Goal: Information Seeking & Learning: Learn about a topic

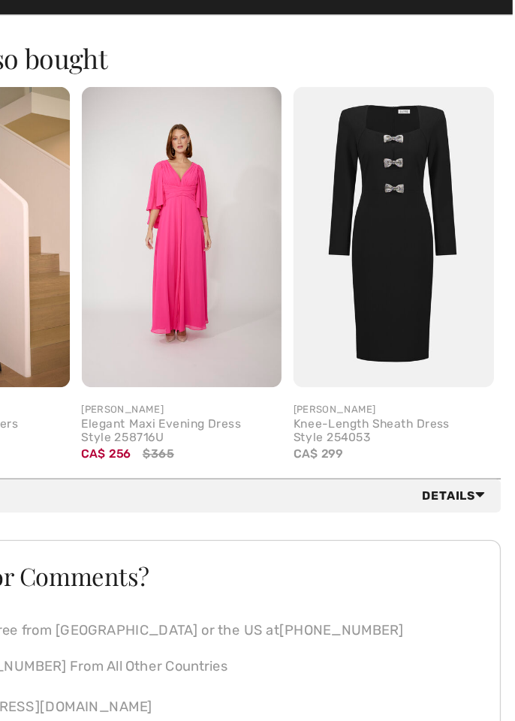
scroll to position [1212, 0]
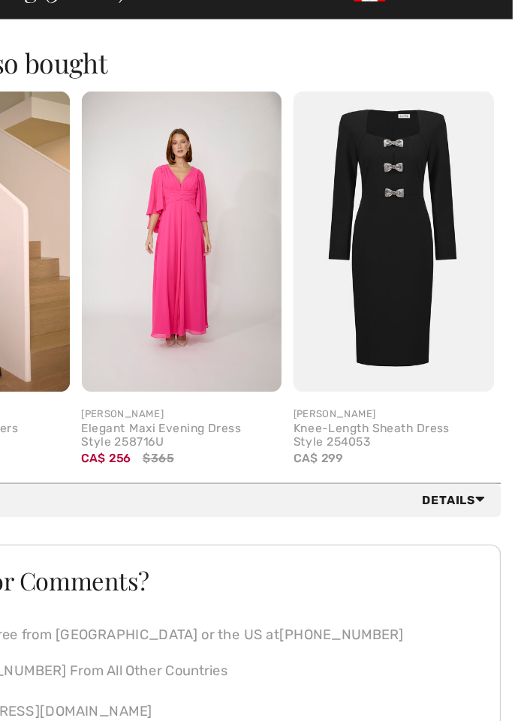
click at [247, 248] on img at bounding box center [262, 270] width 154 height 230
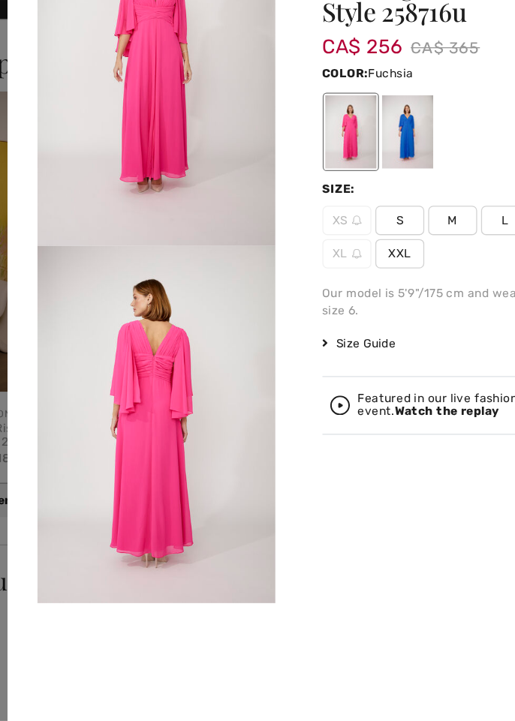
scroll to position [7, 0]
click at [218, 317] on img at bounding box center [166, 411] width 182 height 274
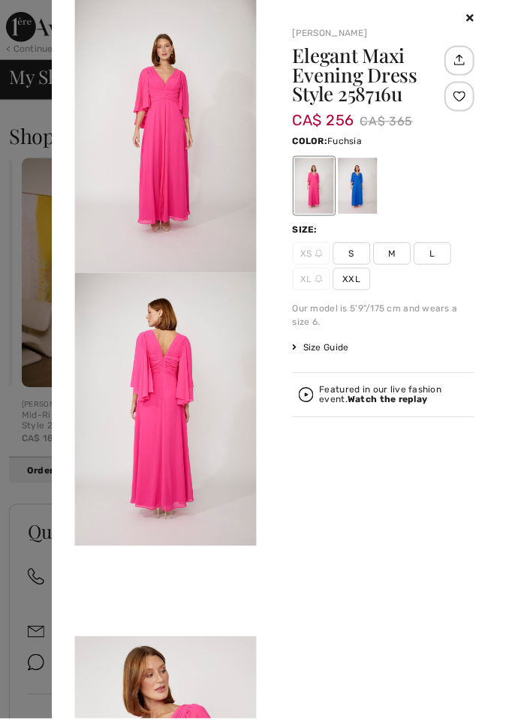
scroll to position [1210, 0]
click at [21, 301] on div at bounding box center [257, 360] width 515 height 721
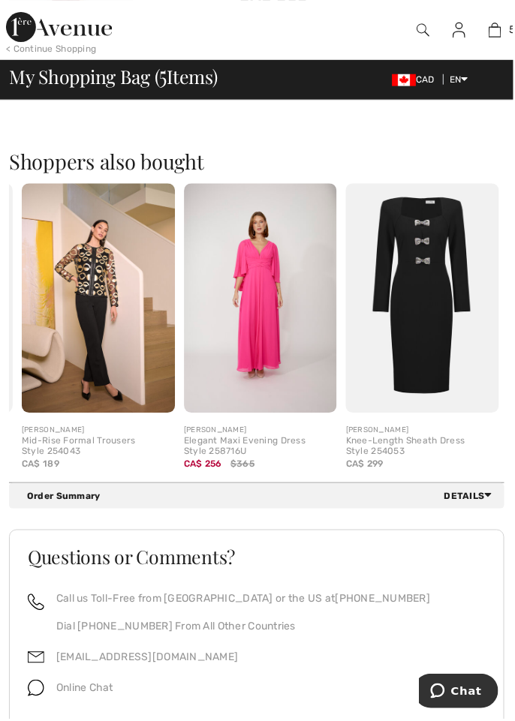
scroll to position [1181, 0]
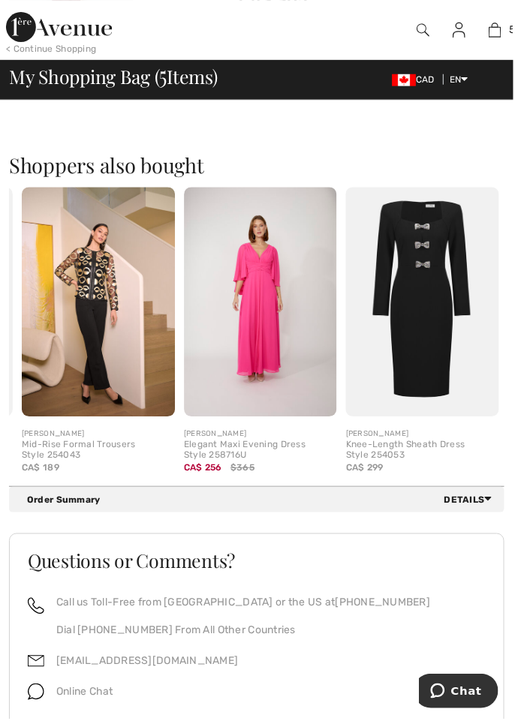
click at [407, 296] on img at bounding box center [424, 303] width 154 height 230
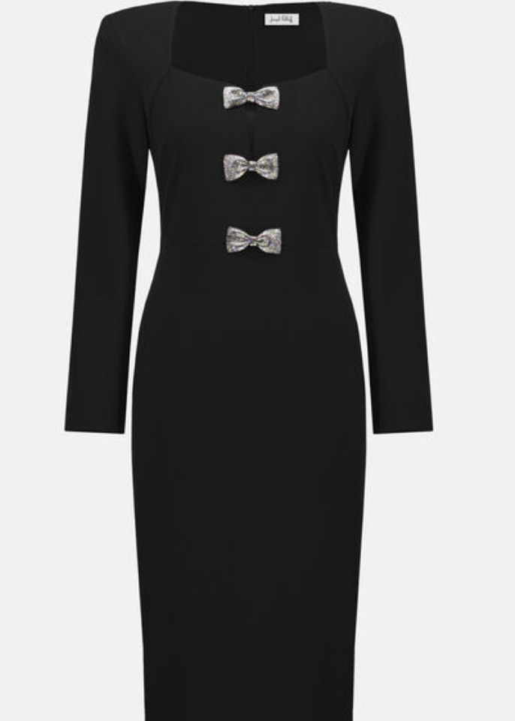
scroll to position [0, 0]
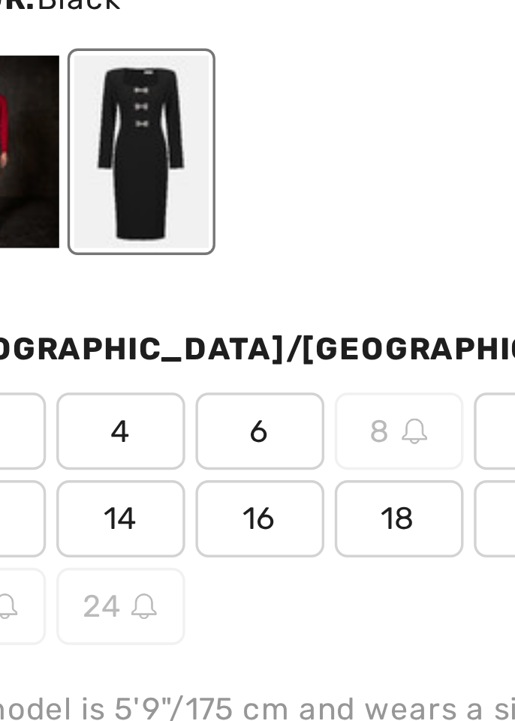
click at [290, 179] on div at bounding box center [270, 165] width 39 height 56
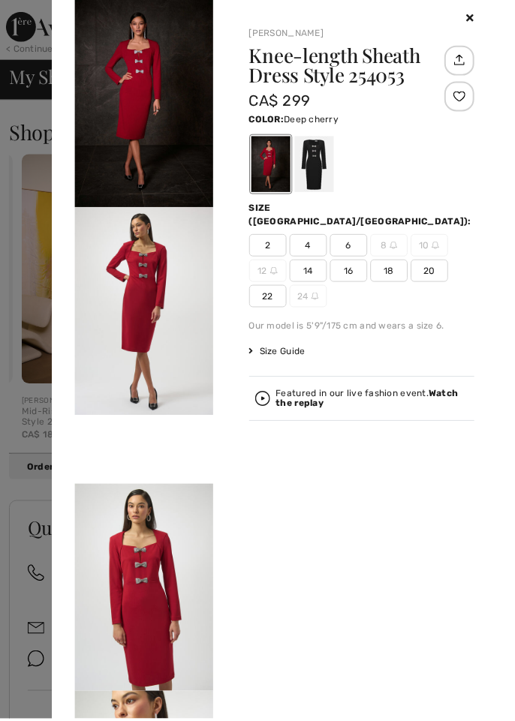
click at [32, 354] on div at bounding box center [257, 360] width 515 height 721
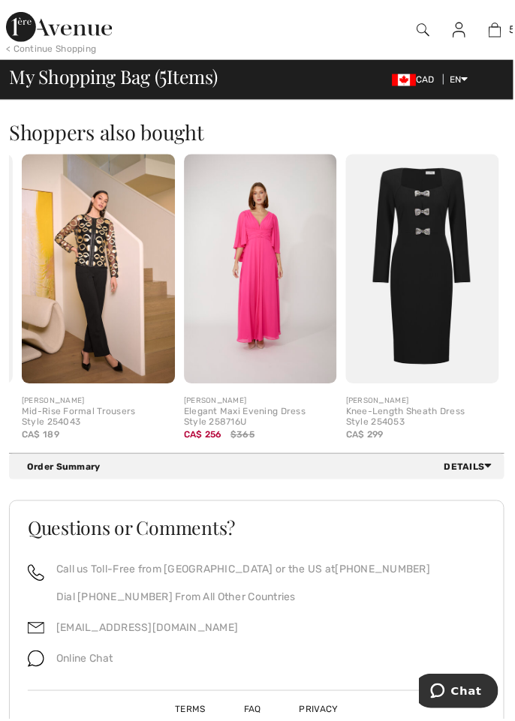
click at [20, 344] on div "Quick view JOSEPH RIBKOFF Mid-Rise Formal Trousers Style 254043 CA$ 189" at bounding box center [99, 305] width 166 height 300
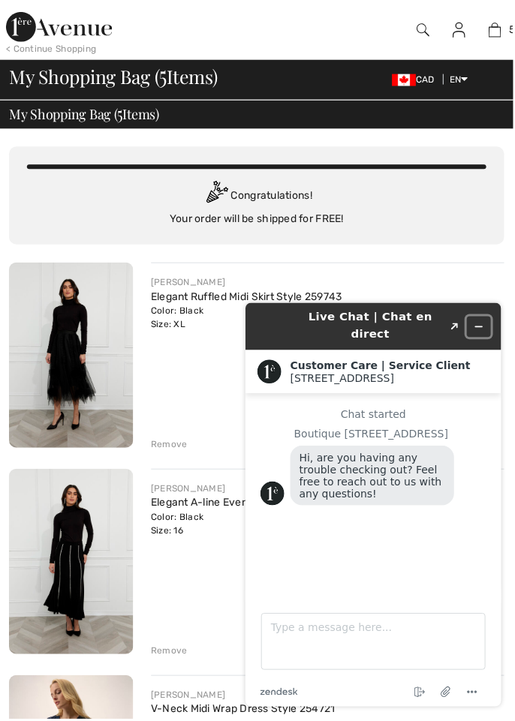
click at [472, 317] on button "Minimize widget" at bounding box center [479, 326] width 24 height 21
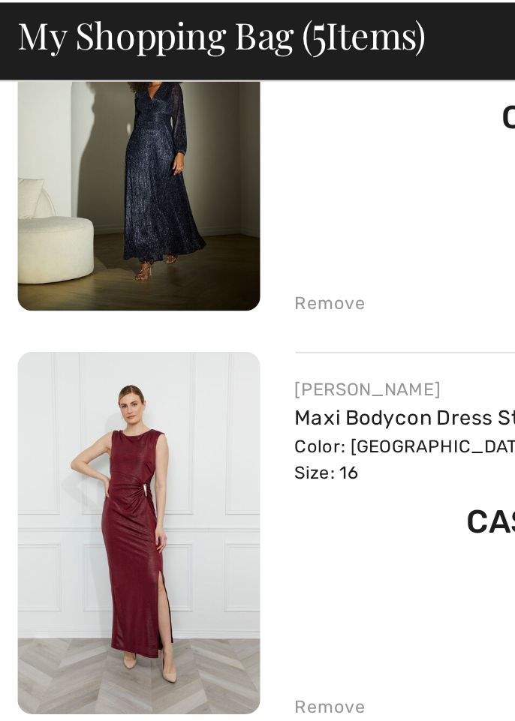
scroll to position [853, 0]
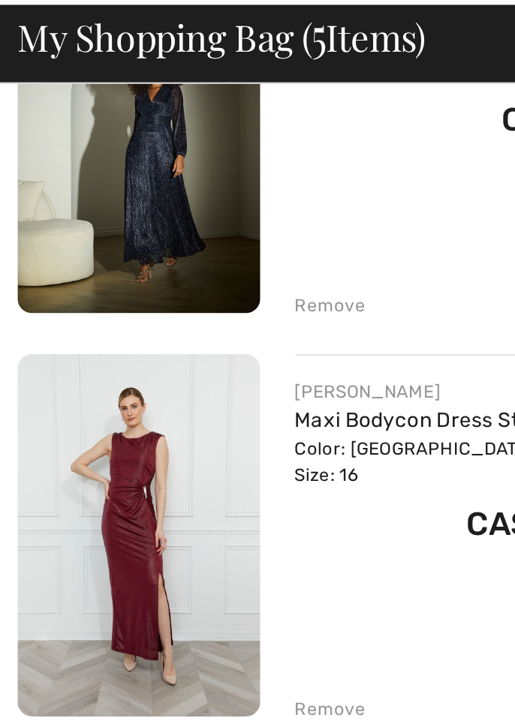
click at [64, 307] on img at bounding box center [71, 332] width 125 height 186
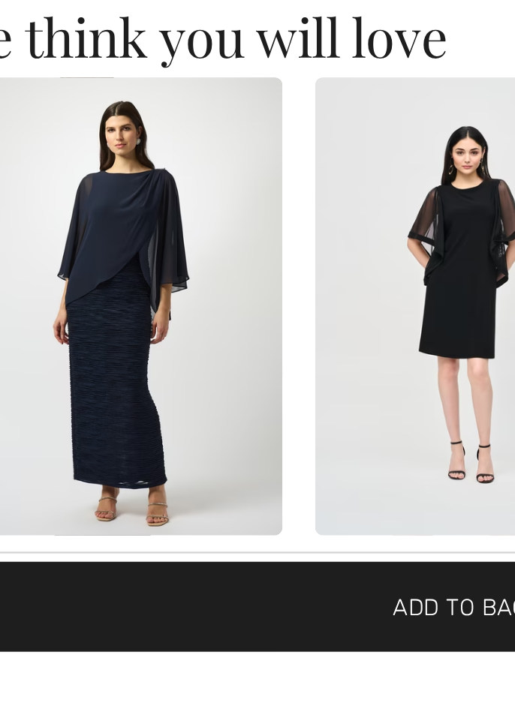
click at [108, 540] on img at bounding box center [107, 559] width 140 height 209
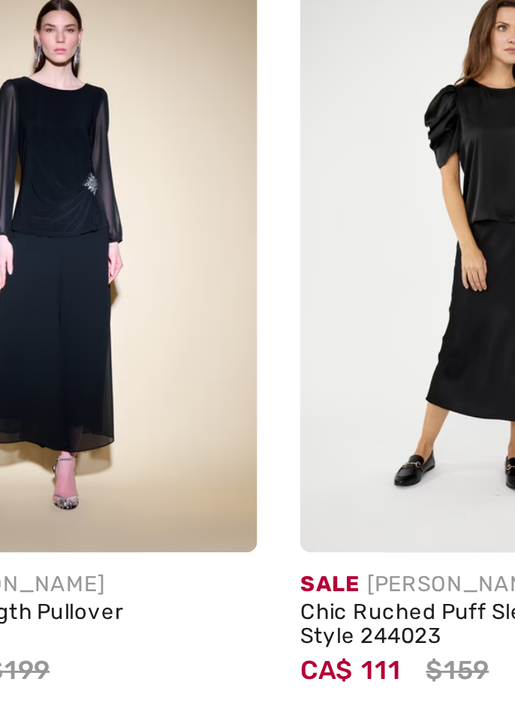
scroll to position [1769, 0]
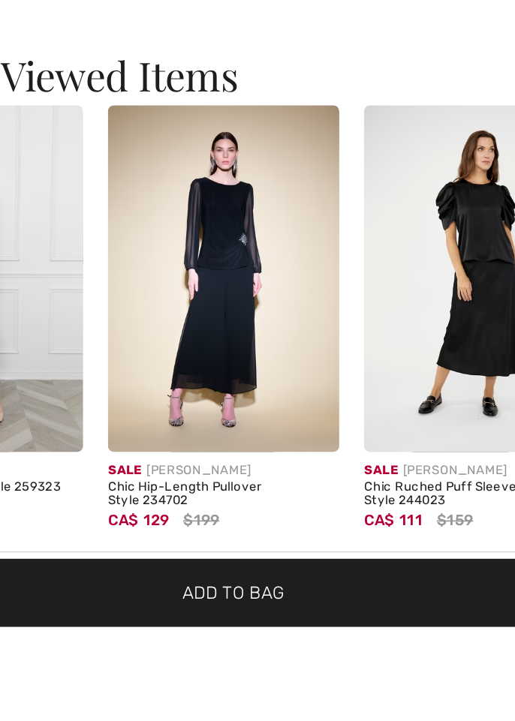
click at [209, 516] on img at bounding box center [252, 506] width 140 height 209
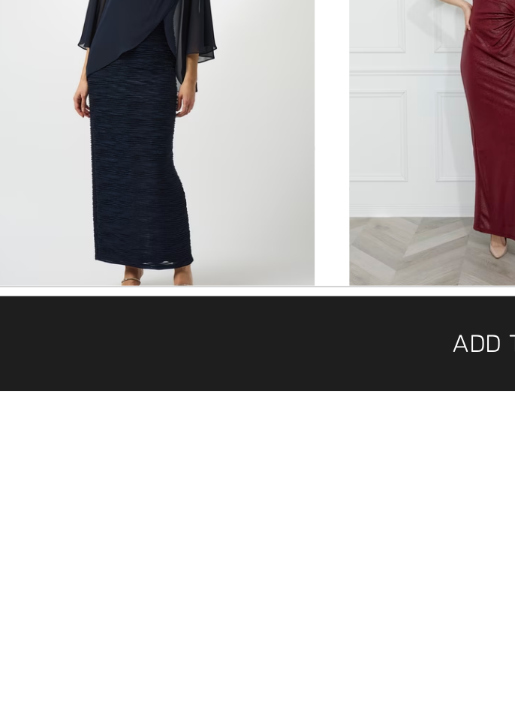
click at [61, 660] on img at bounding box center [97, 581] width 140 height 209
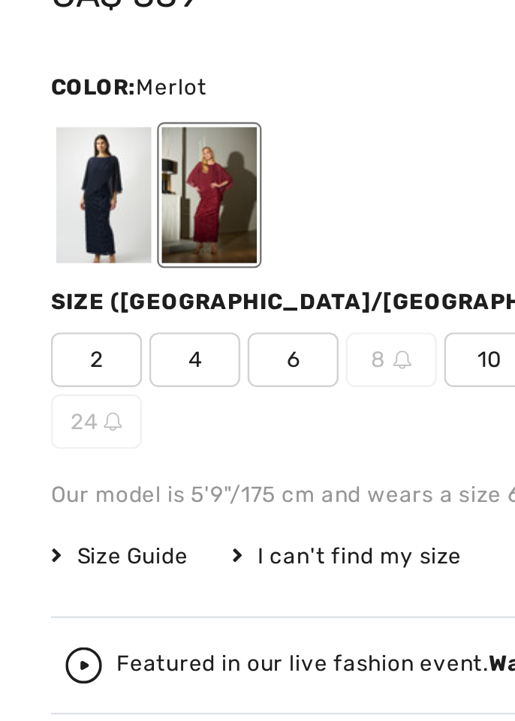
scroll to position [562, 0]
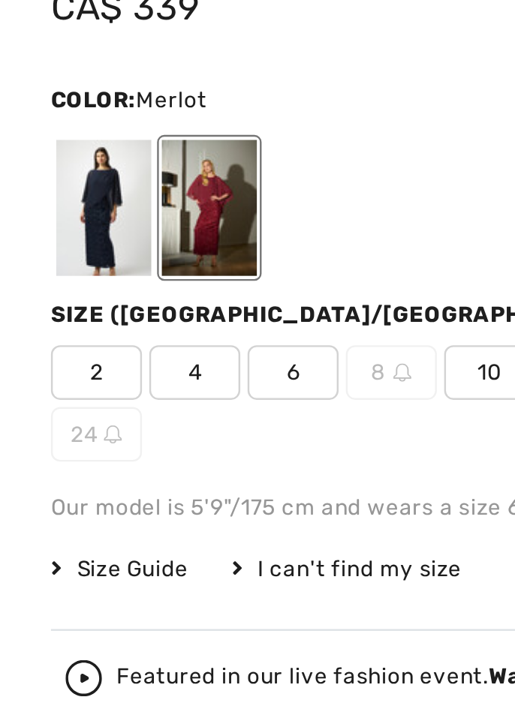
click at [41, 324] on div at bounding box center [42, 312] width 39 height 56
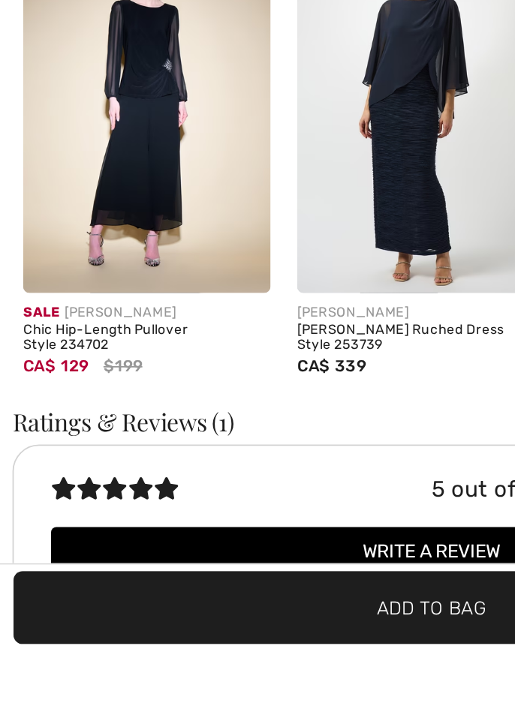
scroll to position [1848, 0]
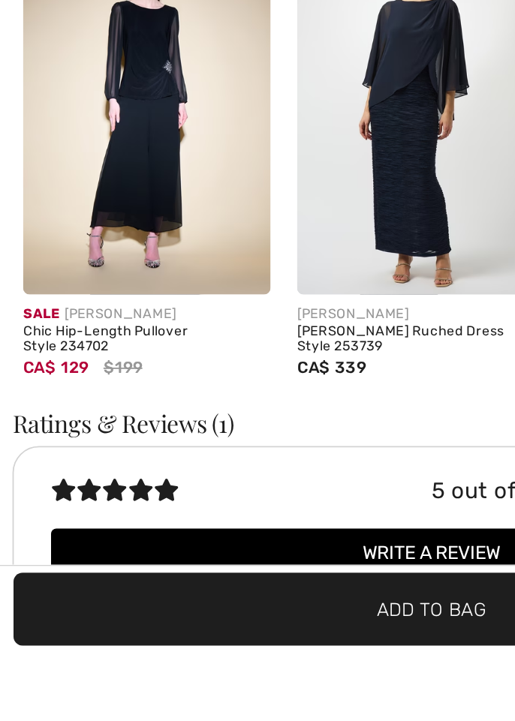
click at [86, 471] on img at bounding box center [97, 414] width 140 height 209
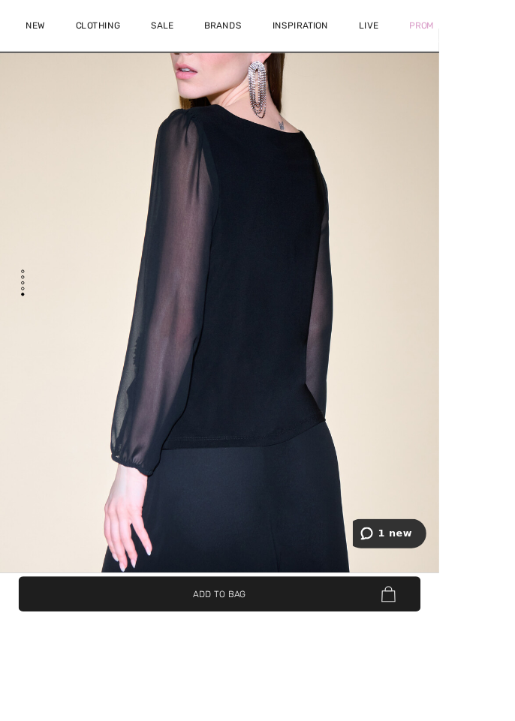
scroll to position [25, 0]
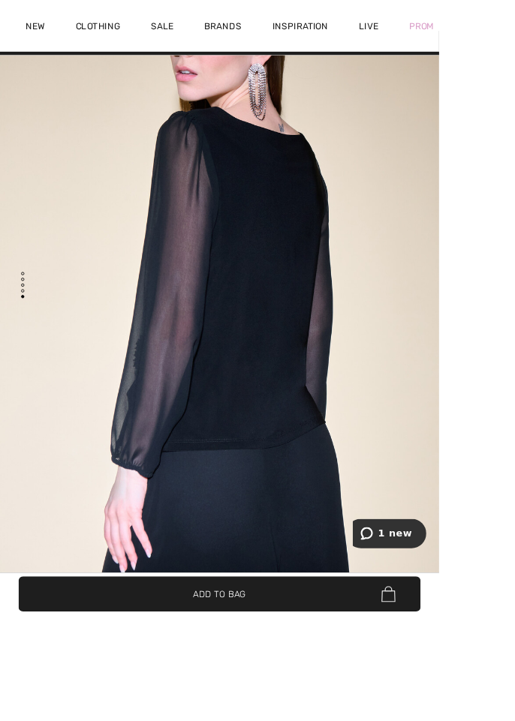
click at [281, 721] on div "[PERSON_NAME] 1 review 1 review" at bounding box center [257, 719] width 473 height 14
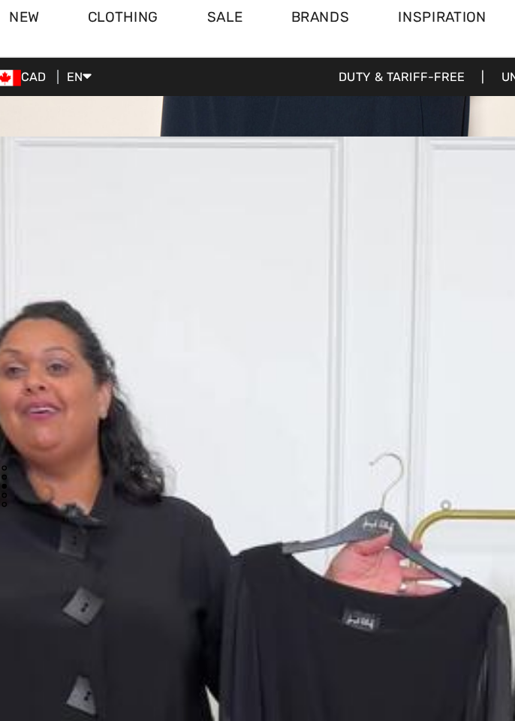
scroll to position [0, 0]
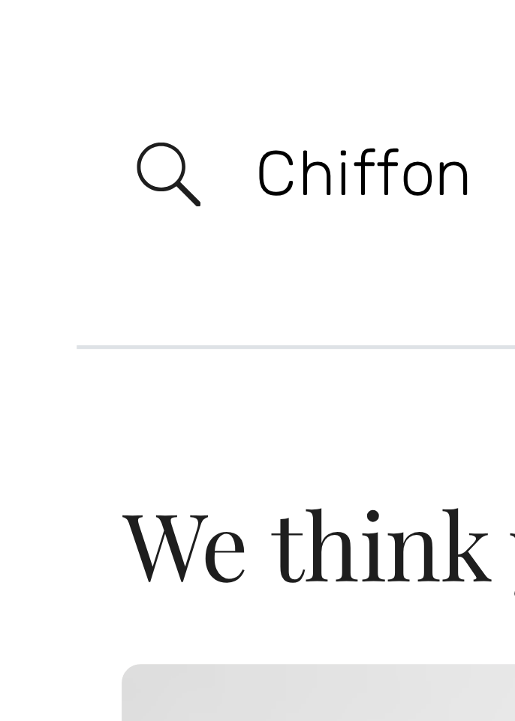
type input "Chiffon"
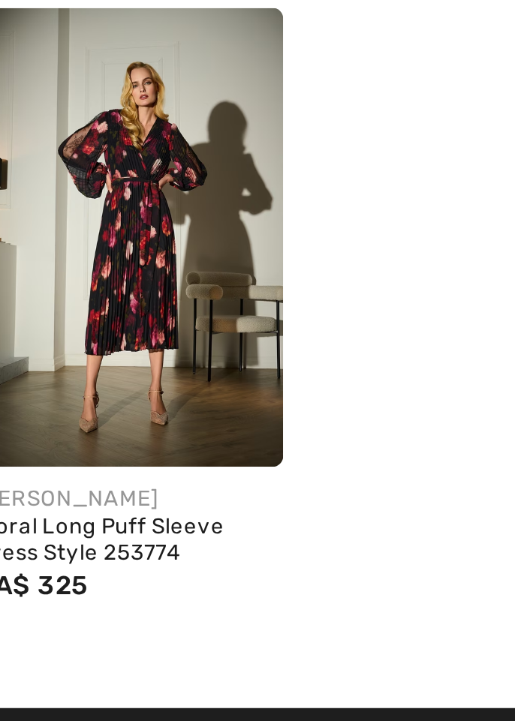
click at [74, 205] on img at bounding box center [79, 199] width 107 height 160
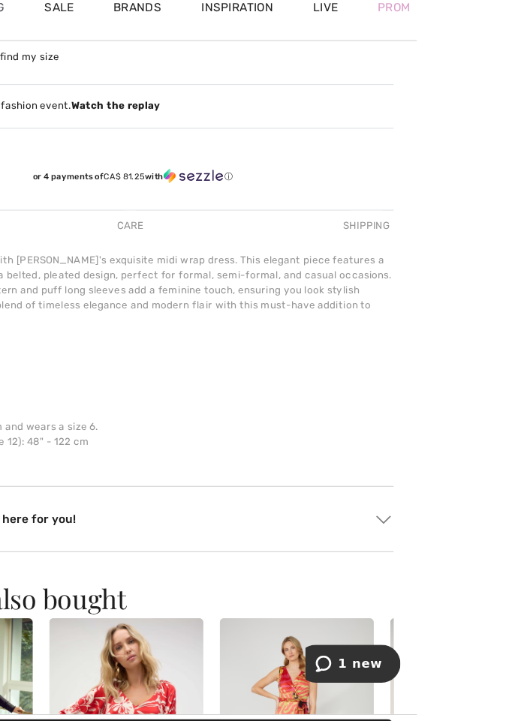
scroll to position [994, 0]
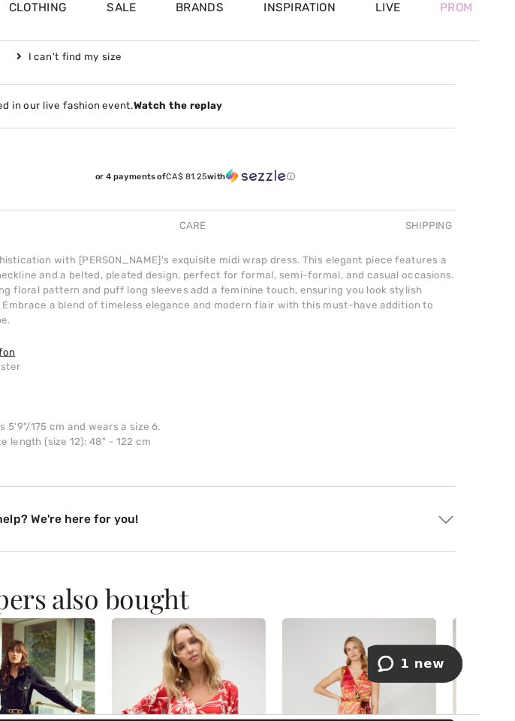
click at [246, 219] on div "Care" at bounding box center [255, 228] width 32 height 27
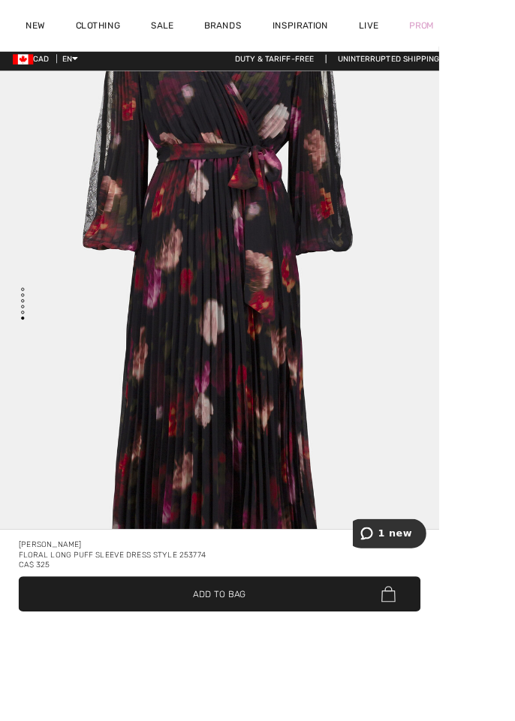
scroll to position [0, 0]
